Goal: Use online tool/utility: Utilize a website feature to perform a specific function

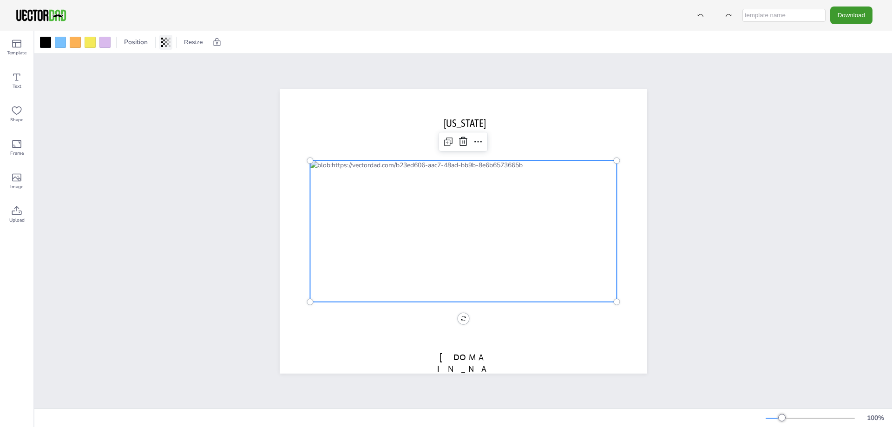
click at [170, 46] on icon at bounding box center [170, 42] width 2 height 9
click at [41, 43] on div at bounding box center [45, 42] width 11 height 11
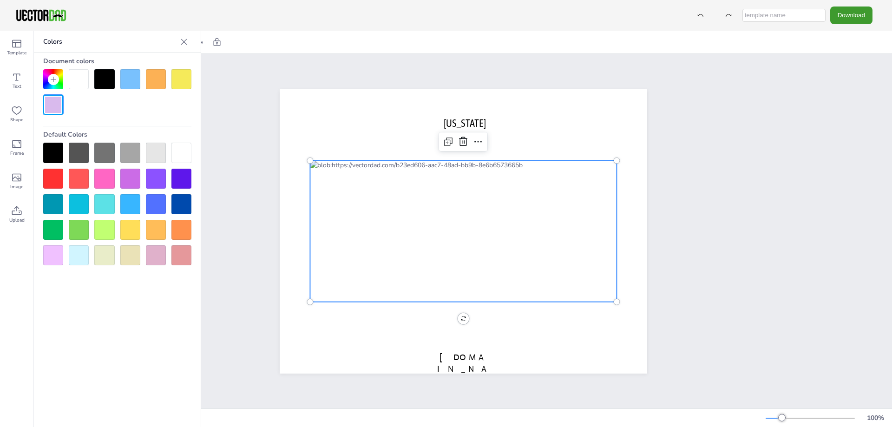
click at [469, 223] on div at bounding box center [463, 231] width 307 height 142
click at [722, 280] on div "[US_STATE] [DOMAIN_NAME]" at bounding box center [463, 231] width 858 height 355
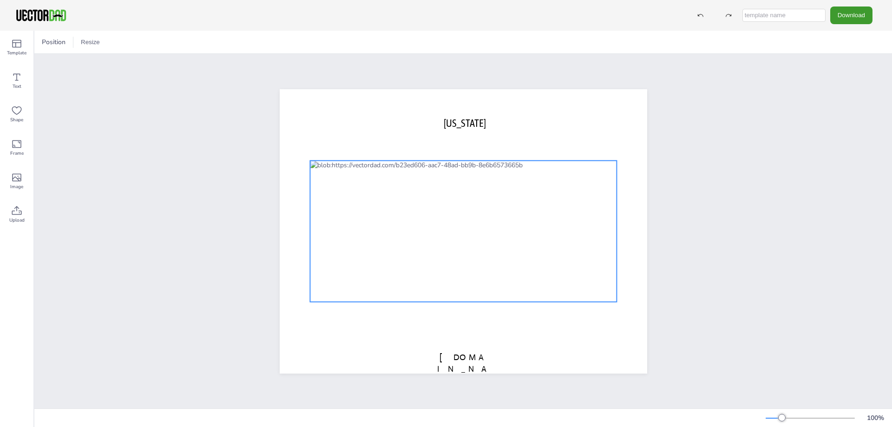
click at [371, 228] on div at bounding box center [463, 231] width 307 height 142
click at [474, 136] on icon at bounding box center [478, 141] width 11 height 11
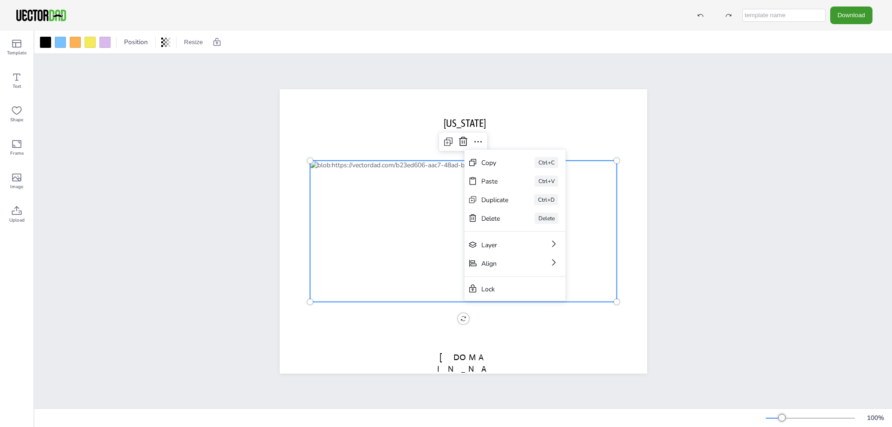
click at [726, 335] on div "[US_STATE] [DOMAIN_NAME] Copy Ctrl+C Paste Ctrl+V Duplicate Ctrl+D Delete Delet…" at bounding box center [463, 231] width 858 height 355
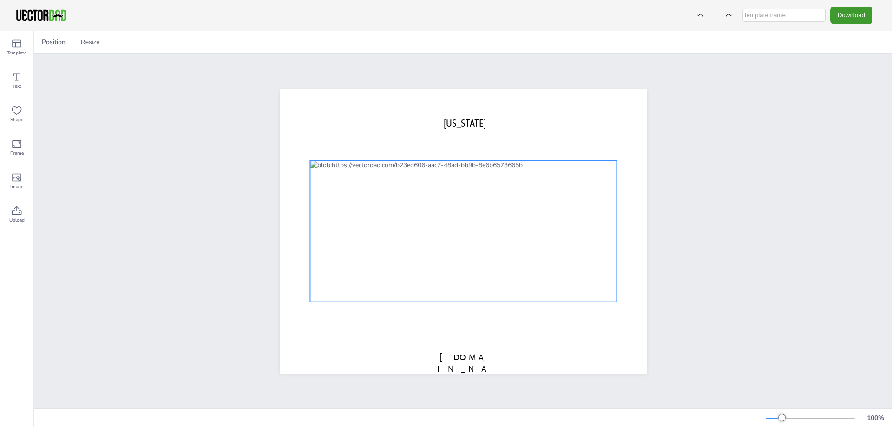
click at [470, 278] on div at bounding box center [463, 231] width 307 height 142
click at [457, 317] on div "[US_STATE] [DOMAIN_NAME] 0 °" at bounding box center [464, 231] width 368 height 284
drag, startPoint x: 457, startPoint y: 317, endPoint x: 459, endPoint y: 325, distance: 8.6
click at [459, 325] on div "[US_STATE] [DOMAIN_NAME] 0 °" at bounding box center [464, 231] width 368 height 284
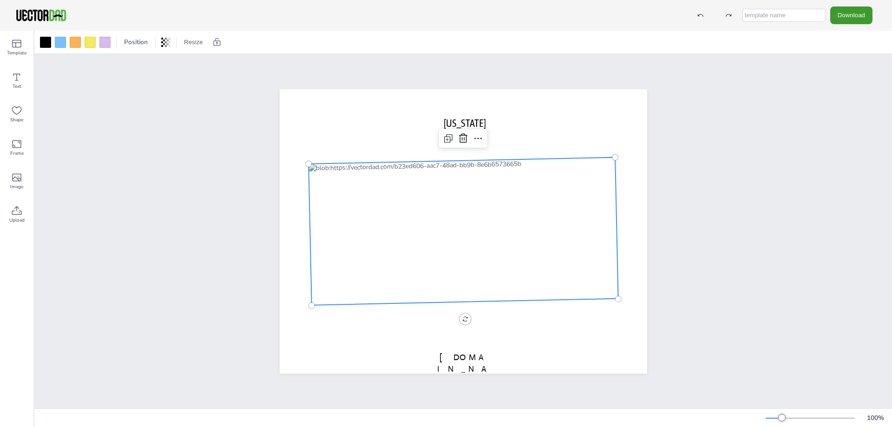
click at [739, 276] on div "[US_STATE] [DOMAIN_NAME]" at bounding box center [463, 231] width 858 height 355
click at [443, 233] on div at bounding box center [464, 231] width 310 height 148
click at [459, 313] on div "[US_STATE] [DOMAIN_NAME] 0 °" at bounding box center [464, 231] width 368 height 284
click at [738, 251] on div "[US_STATE] [DOMAIN_NAME]" at bounding box center [463, 231] width 858 height 355
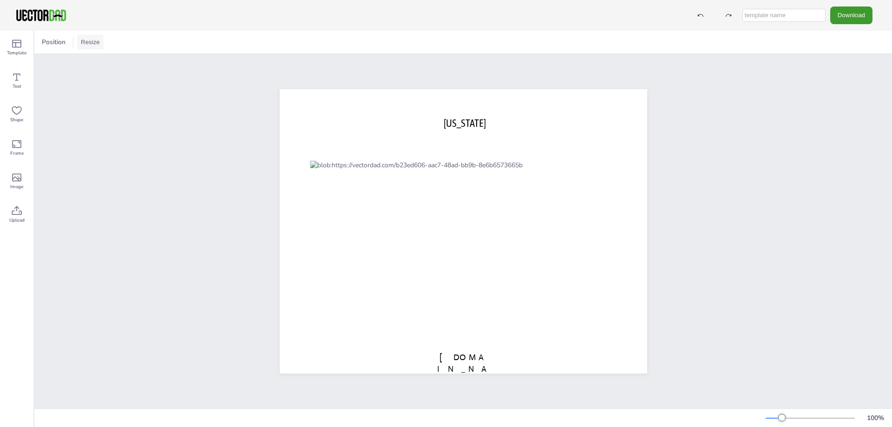
click at [82, 44] on button "Resize" at bounding box center [90, 42] width 26 height 15
click at [15, 78] on icon at bounding box center [16, 77] width 11 height 11
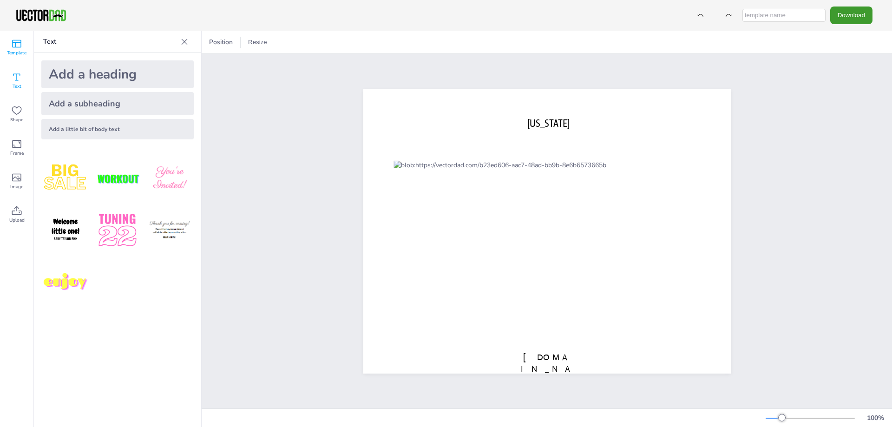
click at [15, 45] on icon at bounding box center [16, 43] width 11 height 11
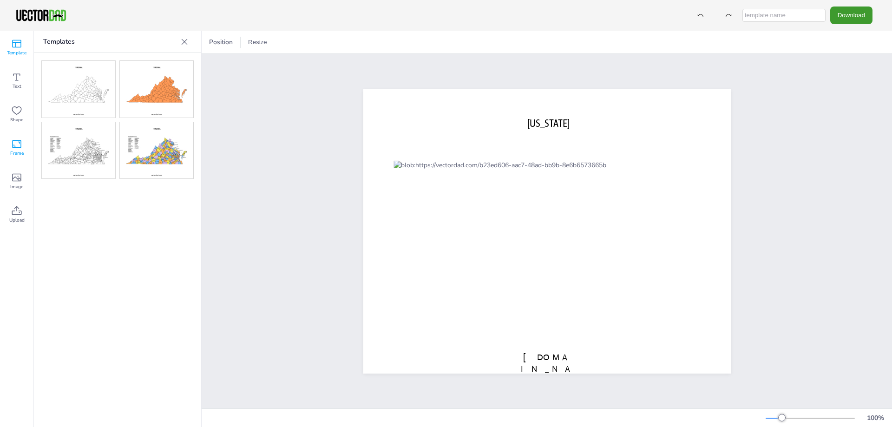
click at [15, 145] on icon at bounding box center [16, 143] width 11 height 11
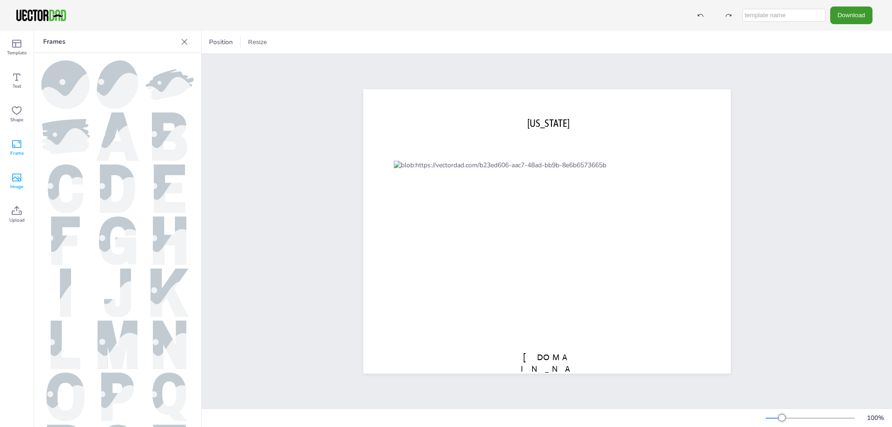
click at [17, 172] on icon at bounding box center [16, 177] width 11 height 11
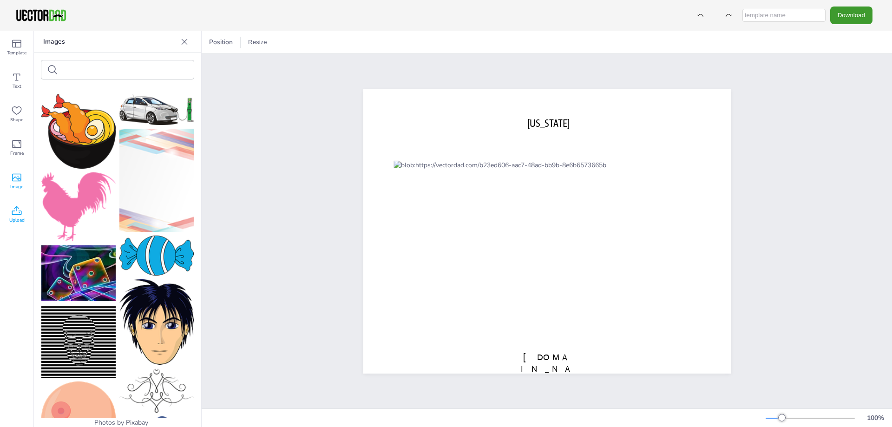
click at [12, 212] on icon at bounding box center [17, 210] width 10 height 9
